Goal: Check status: Check status

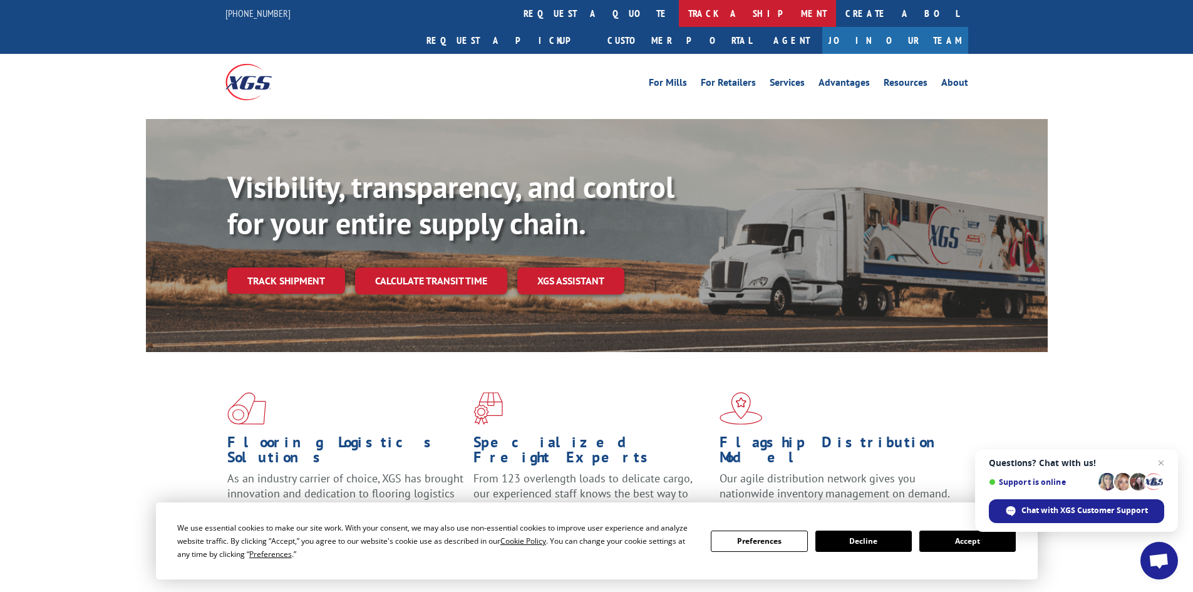
click at [679, 16] on link "track a shipment" at bounding box center [757, 13] width 157 height 27
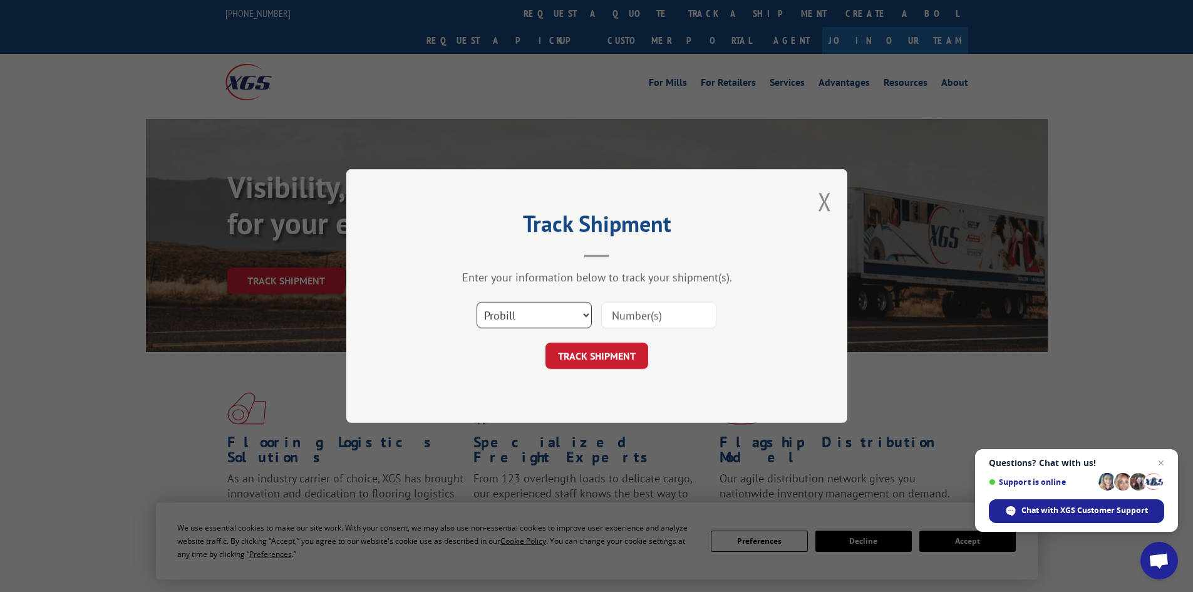
click at [521, 325] on select "Select category... Probill BOL PO" at bounding box center [534, 315] width 115 height 26
select select "po"
click at [477, 302] on select "Select category... Probill BOL PO" at bounding box center [534, 315] width 115 height 26
click at [640, 319] on input at bounding box center [658, 315] width 115 height 26
paste input "10528382"
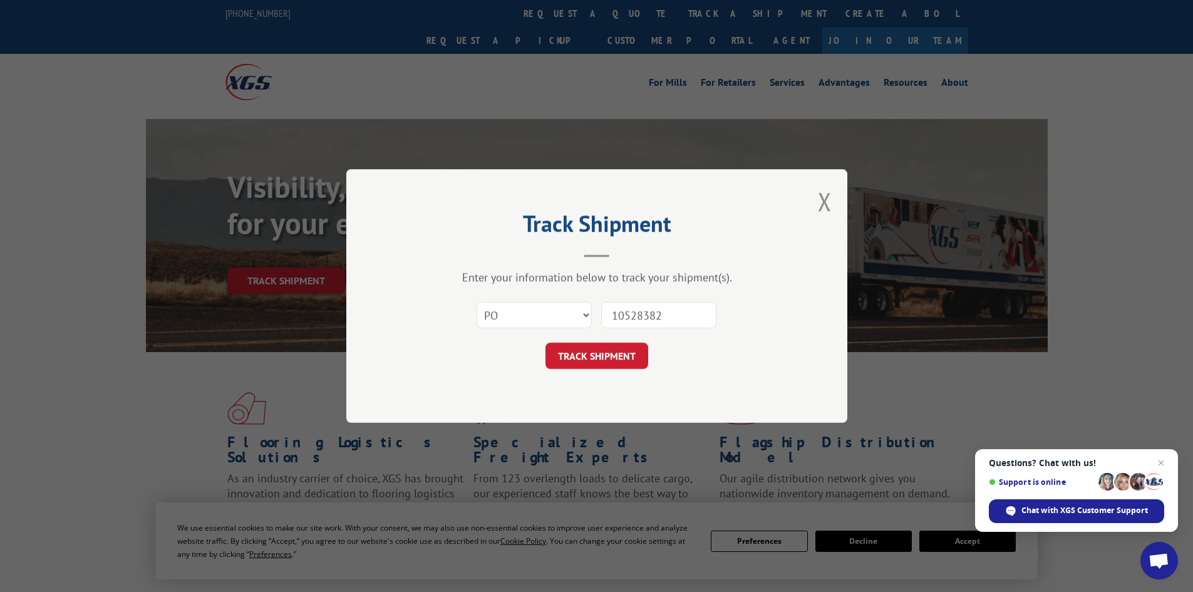
type input "10528382"
click at [546, 343] on button "TRACK SHIPMENT" at bounding box center [597, 356] width 103 height 26
